Goal: Complete application form

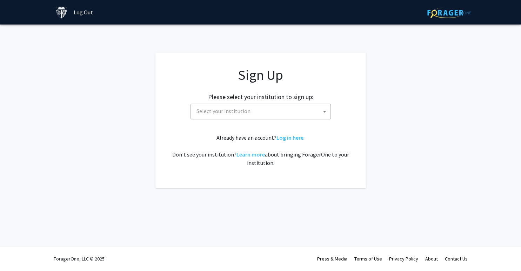
click at [226, 110] on span "Select your institution" at bounding box center [223, 111] width 54 height 7
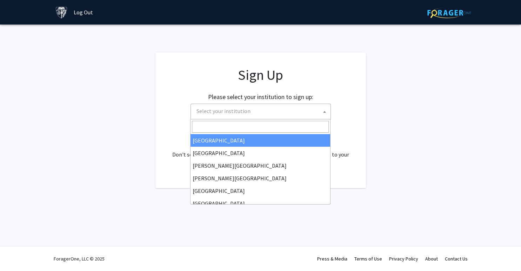
click at [195, 126] on input "Search" at bounding box center [260, 127] width 137 height 12
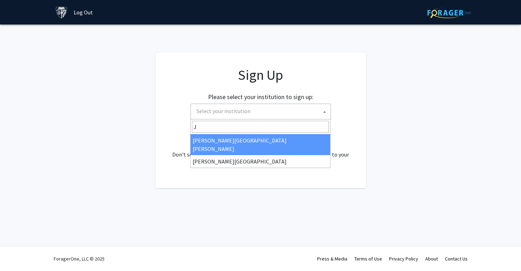
type input "J"
select select "1"
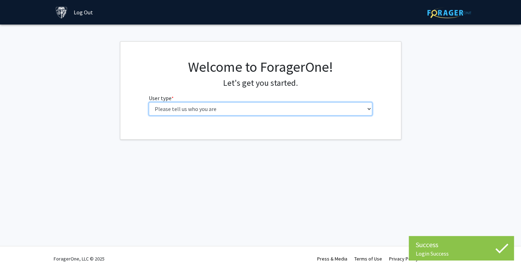
click at [149, 102] on select "Please tell us who you are Undergraduate Student Master's Student Doctoral Cand…" at bounding box center [260, 108] width 223 height 13
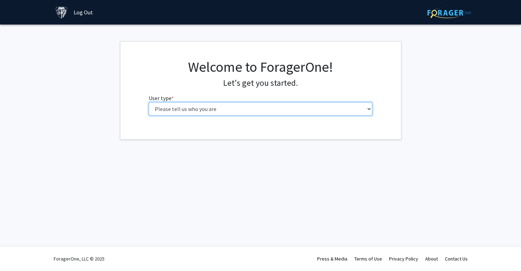
select select "2: masters"
click option "Master's Student" at bounding box center [0, 0] width 0 height 0
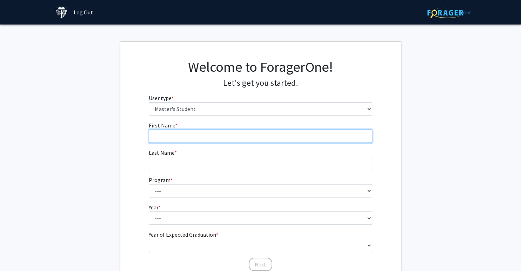
click at [165, 133] on input "First Name * required" at bounding box center [260, 136] width 223 height 13
type input "Mauro"
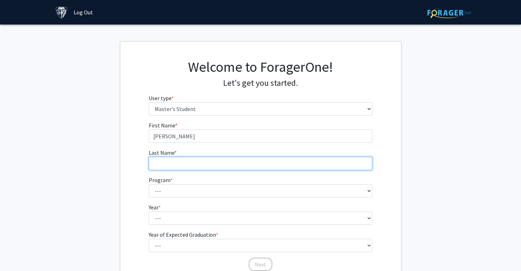
click at [165, 161] on input "Last Name * required" at bounding box center [260, 163] width 223 height 13
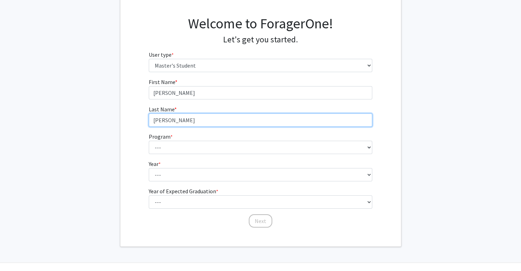
scroll to position [60, 0]
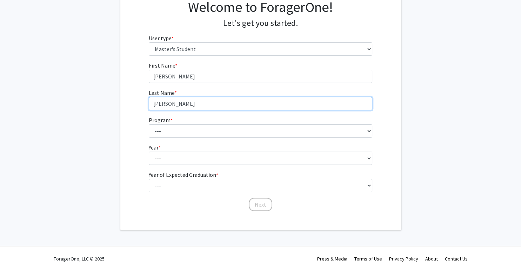
type input "Janoski"
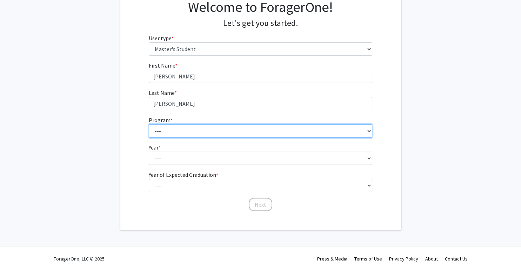
click at [149, 125] on select "--- Anatomy Education Applied and Computational Mathematics Applied Biomedical …" at bounding box center [260, 131] width 223 height 13
select select "106: 101"
click option "Master of Public Health Program" at bounding box center [0, 0] width 0 height 0
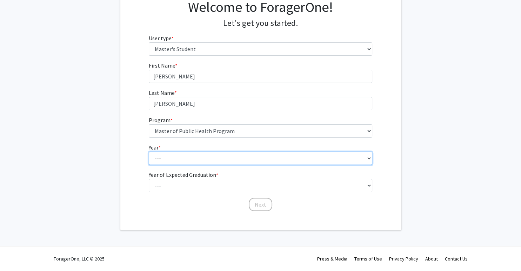
click at [149, 152] on select "--- First Year Second Year" at bounding box center [260, 158] width 223 height 13
select select "1: first_year"
click option "First Year" at bounding box center [0, 0] width 0 height 0
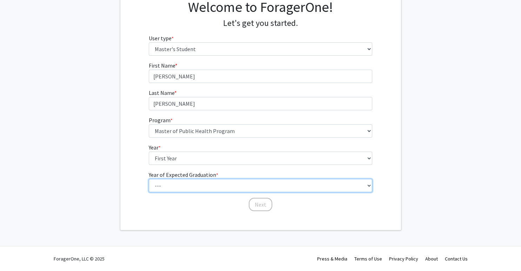
click at [149, 179] on select "--- 2025 2026 2027 2028 2029 2030 2031 2032 2033 2034" at bounding box center [260, 185] width 223 height 13
select select "3: 2027"
click option "2027" at bounding box center [0, 0] width 0 height 0
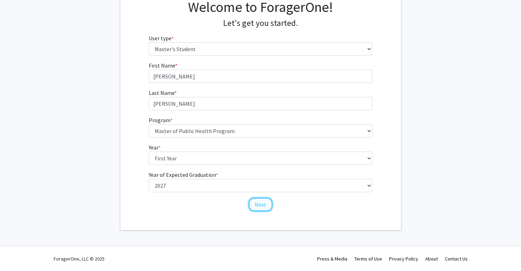
click at [258, 201] on button "Next" at bounding box center [261, 204] width 24 height 13
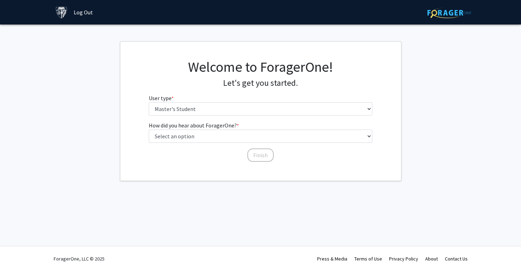
scroll to position [0, 0]
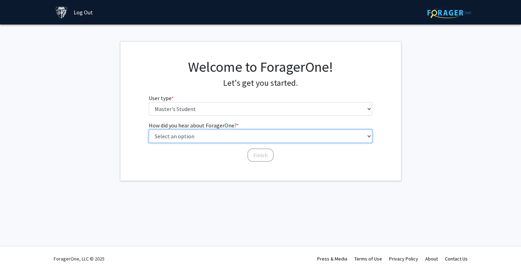
click at [149, 130] on select "Select an option Peer/student recommendation Faculty/staff recommendation Unive…" at bounding box center [260, 136] width 223 height 13
select select "3: university_website"
click option "University website" at bounding box center [0, 0] width 0 height 0
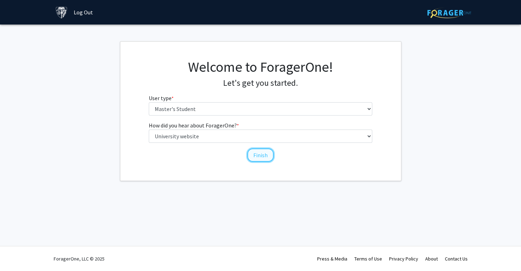
click at [257, 156] on button "Finish" at bounding box center [260, 155] width 26 height 13
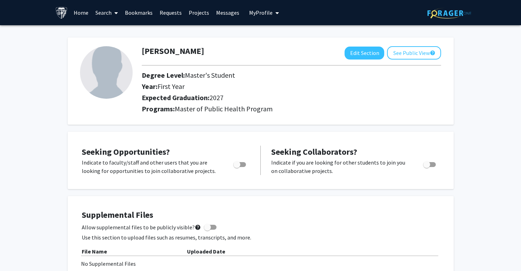
click at [140, 14] on link "Bookmarks" at bounding box center [138, 12] width 35 height 25
